Goal: Find specific page/section: Find specific page/section

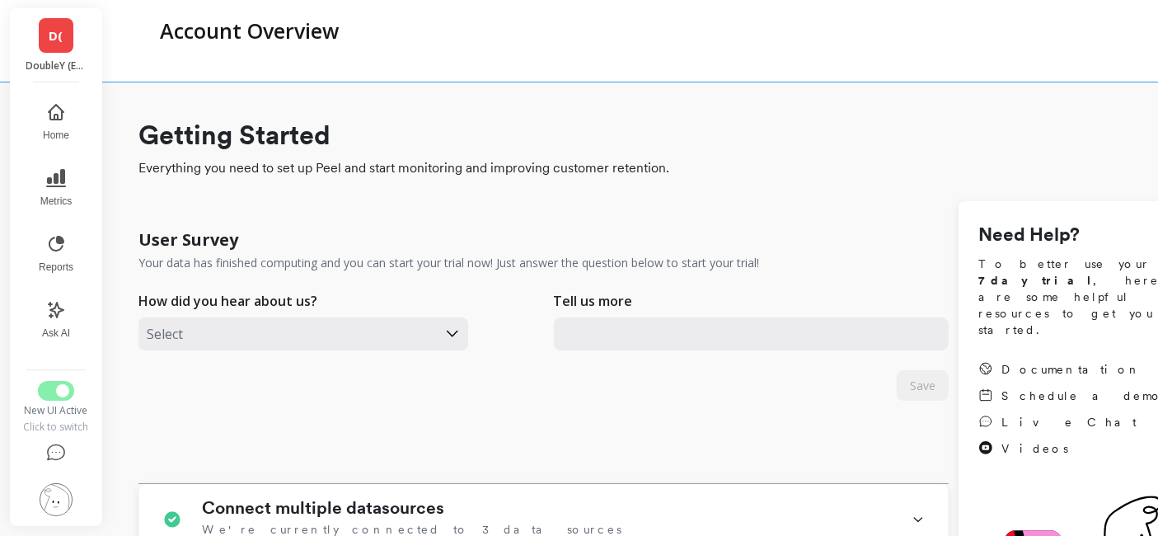
click at [54, 43] on span "D(" at bounding box center [56, 35] width 14 height 19
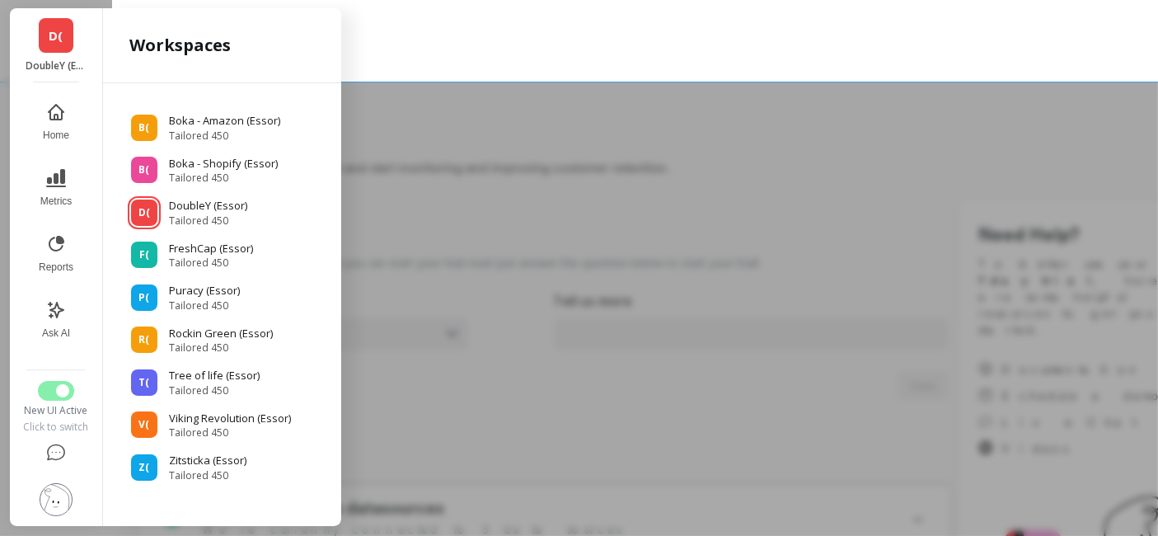
click at [54, 43] on span "D(" at bounding box center [56, 35] width 14 height 19
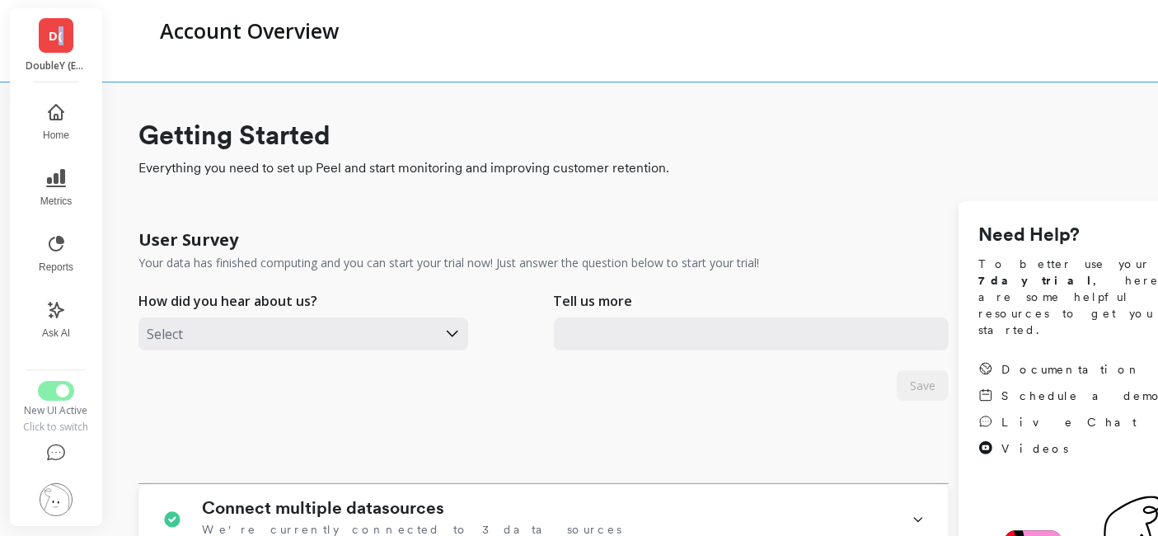
click at [54, 43] on span "D(" at bounding box center [56, 35] width 14 height 19
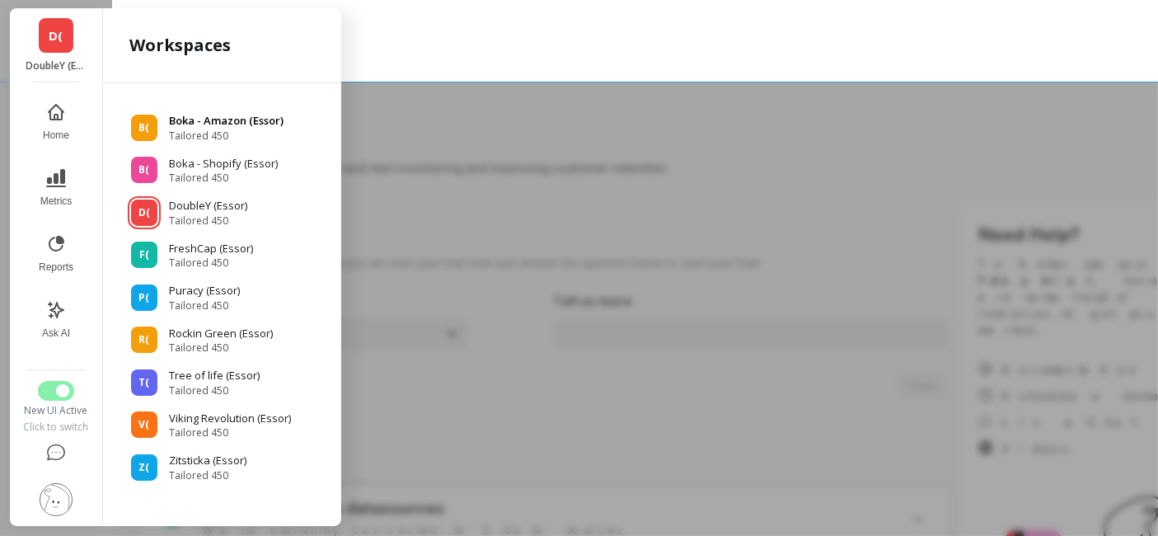
click at [216, 119] on p "Boka - Amazon (Essor)" at bounding box center [226, 121] width 115 height 16
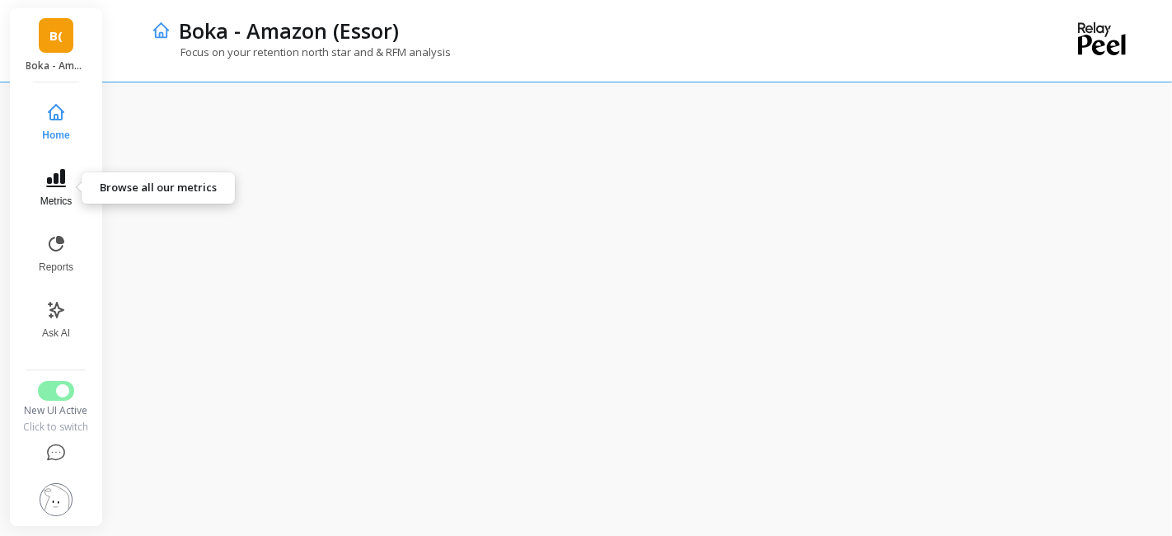
click at [61, 172] on icon at bounding box center [56, 178] width 20 height 18
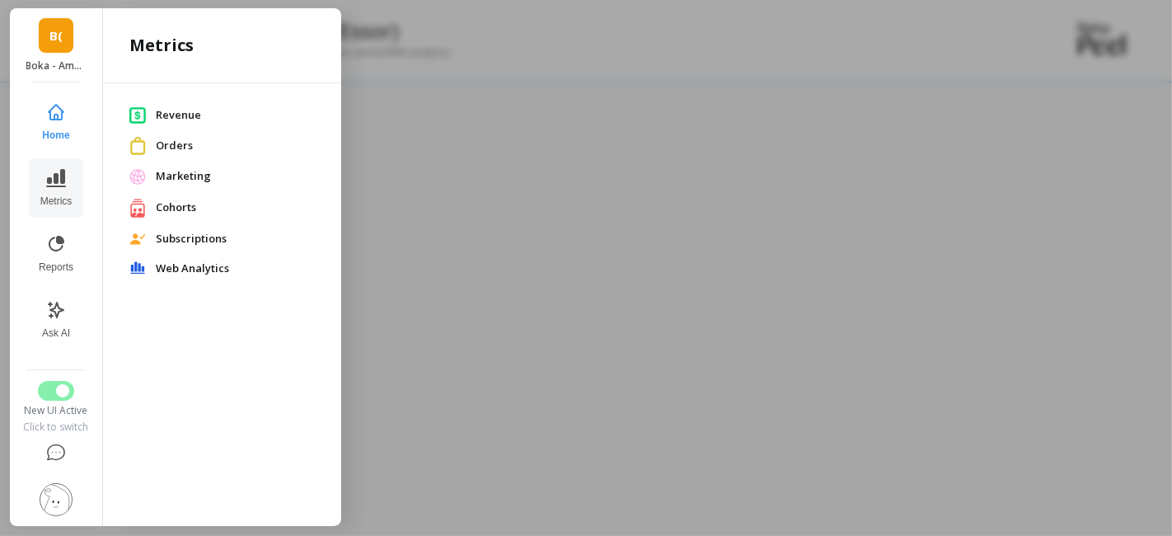
click at [506, 196] on div at bounding box center [586, 268] width 1172 height 536
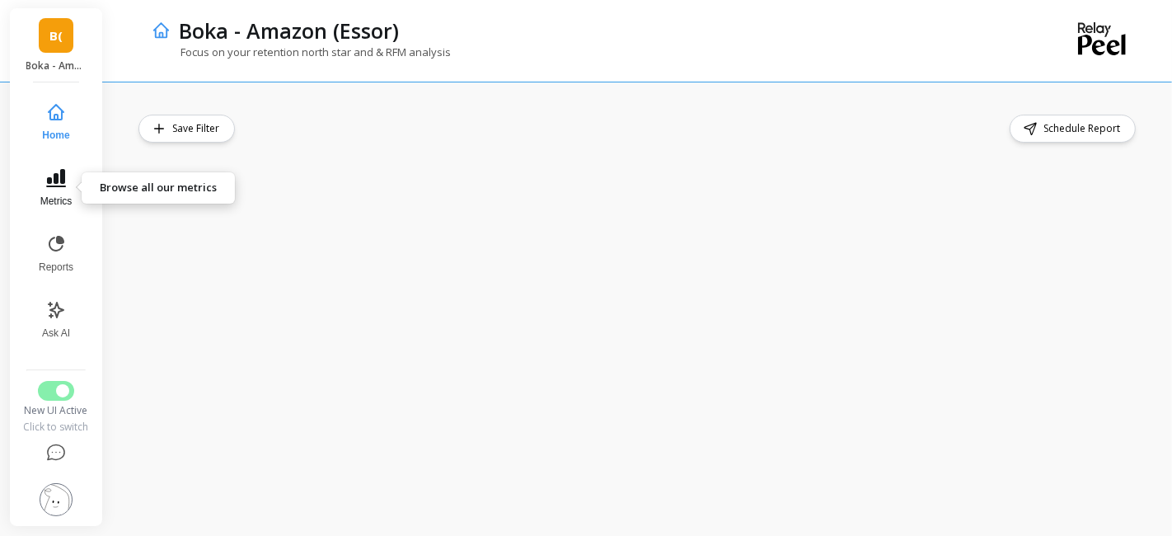
click at [57, 189] on button "Metrics" at bounding box center [56, 187] width 54 height 59
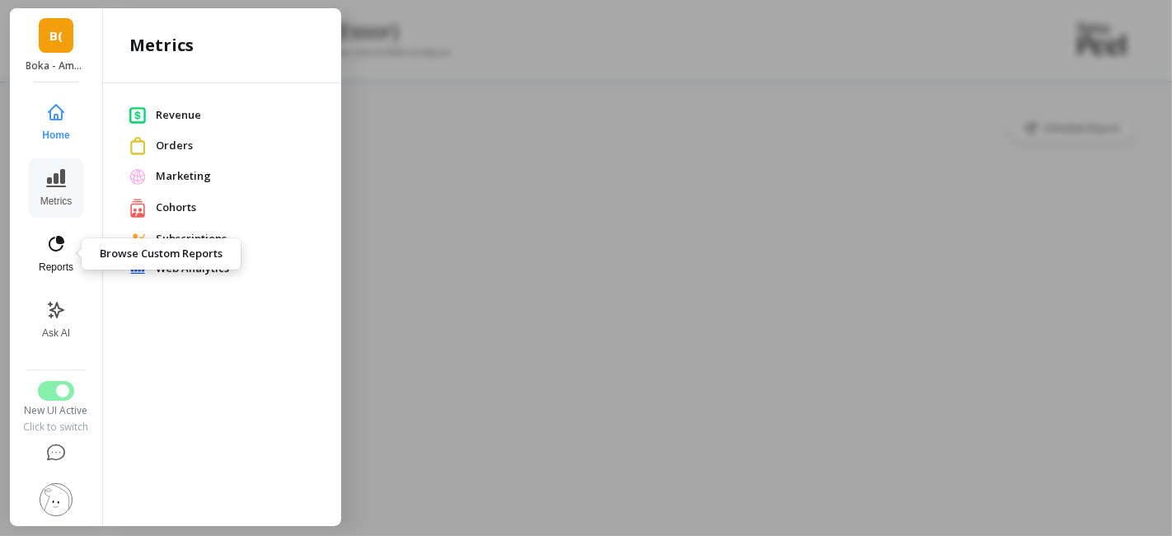
click at [57, 245] on icon at bounding box center [56, 244] width 20 height 20
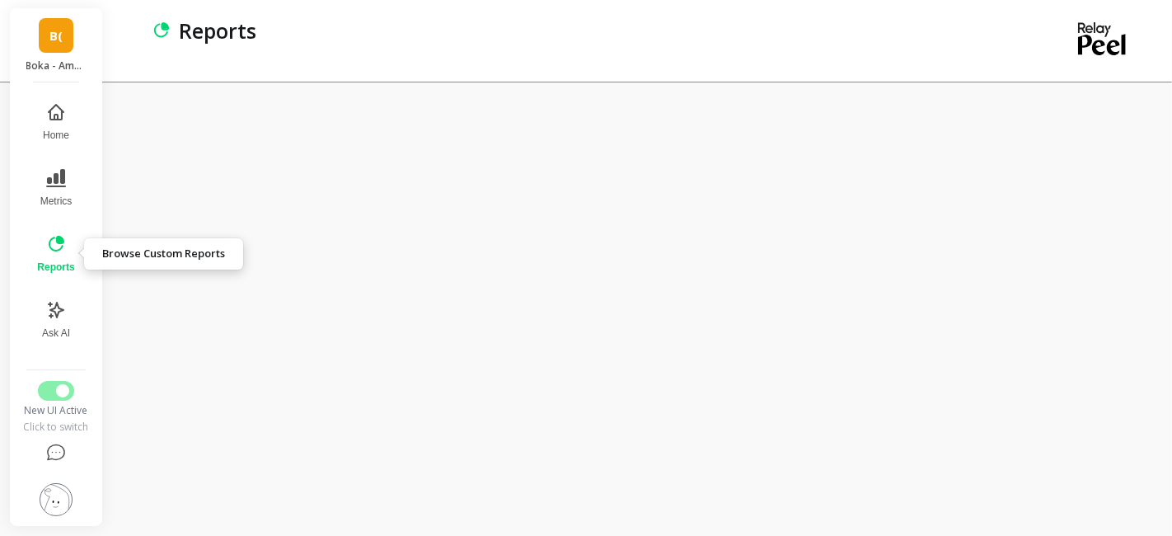
click at [54, 246] on icon at bounding box center [56, 244] width 20 height 20
click at [58, 243] on icon at bounding box center [57, 244] width 16 height 16
click at [48, 243] on icon at bounding box center [56, 244] width 20 height 20
click at [54, 254] on button "Reports" at bounding box center [55, 253] width 57 height 59
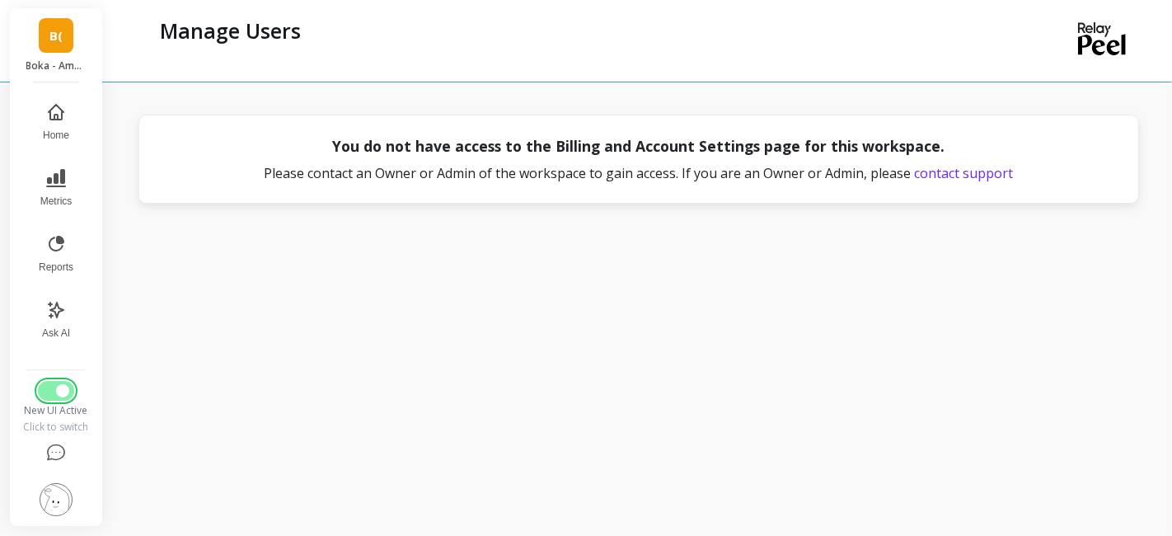
click at [56, 391] on span "Switch to Legacy UI" at bounding box center [62, 390] width 13 height 13
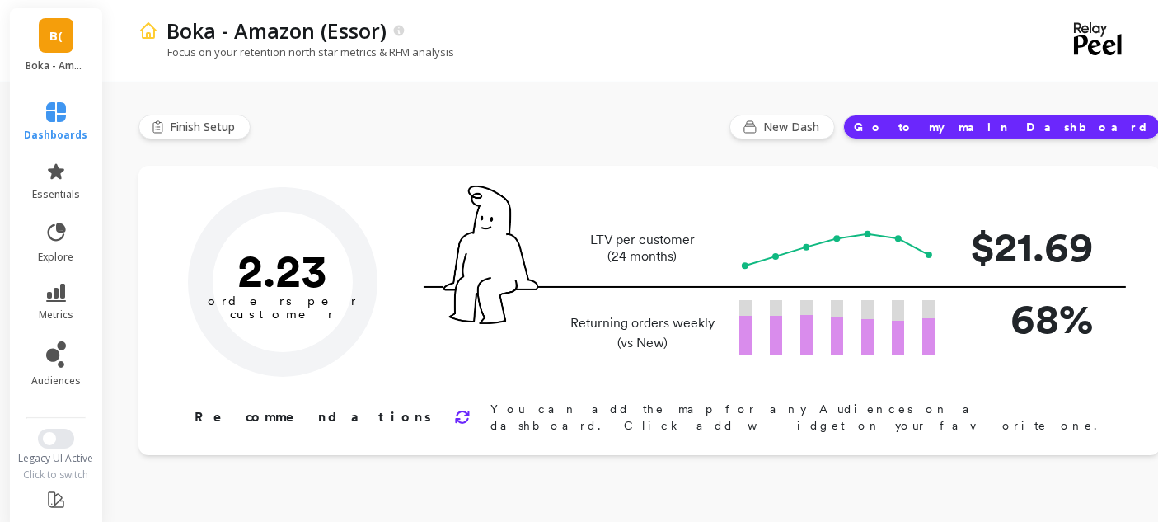
type input "Champions"
type input "247904"
